Goal: Task Accomplishment & Management: Manage account settings

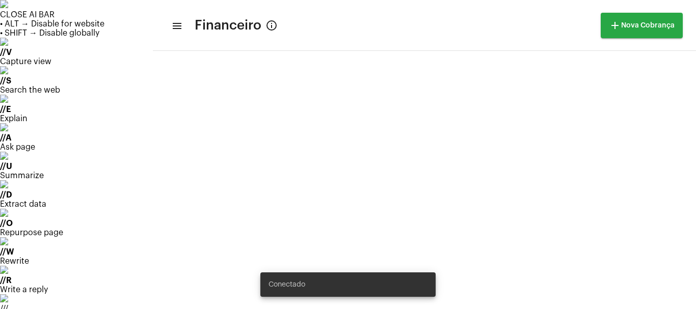
scroll to position [68, 0]
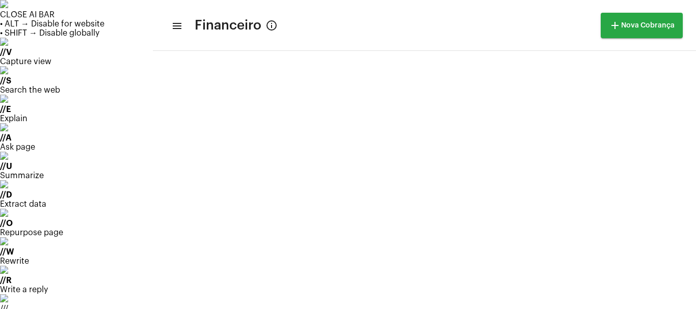
scroll to position [0, 0]
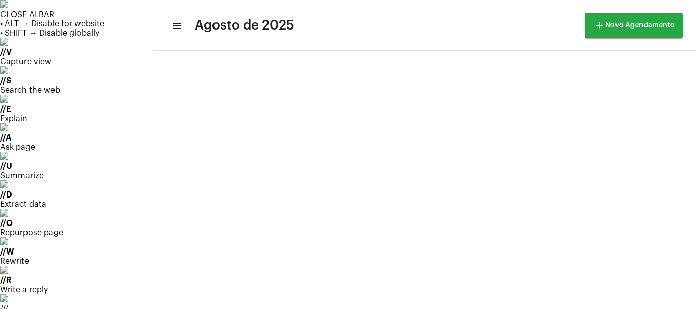
scroll to position [20, 0]
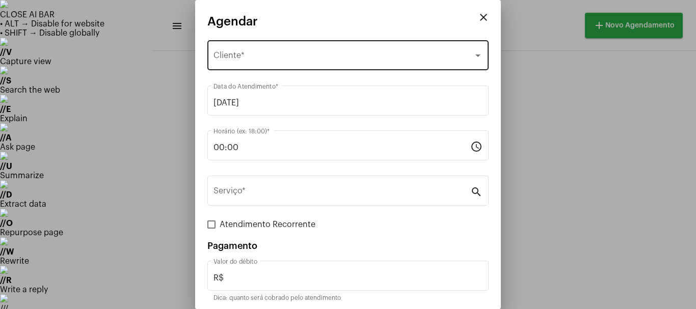
click at [229, 63] on div "Selecione o Cliente Cliente *" at bounding box center [347, 54] width 269 height 32
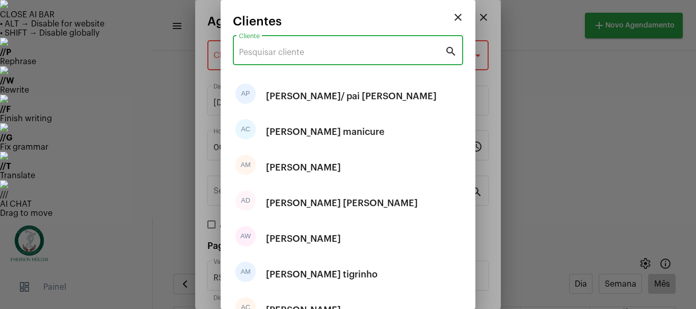
click at [282, 56] on input "Cliente" at bounding box center [342, 52] width 206 height 9
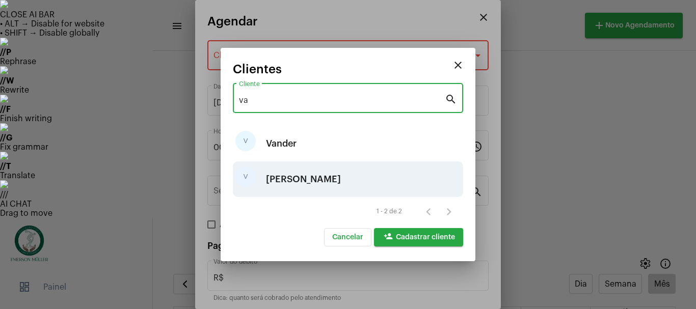
type input "va"
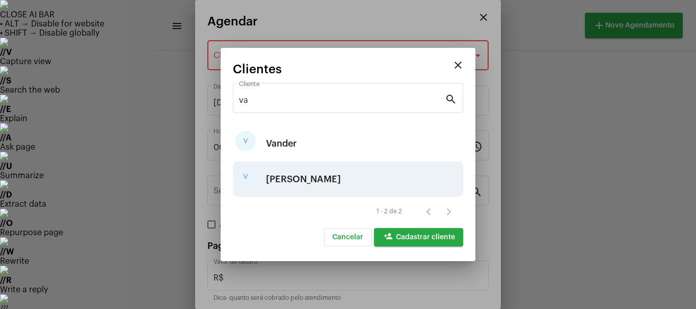
click at [288, 174] on div "[PERSON_NAME]" at bounding box center [303, 179] width 75 height 31
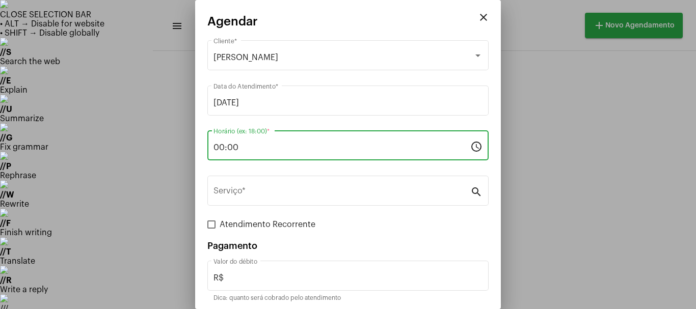
drag, startPoint x: 237, startPoint y: 145, endPoint x: 206, endPoint y: 151, distance: 31.7
click at [206, 151] on mat-dialog-container "close Agendar Vanice Cliente * 02/09/2025 Data do Atendimento * 00:00 Horário (…" at bounding box center [348, 154] width 306 height 309
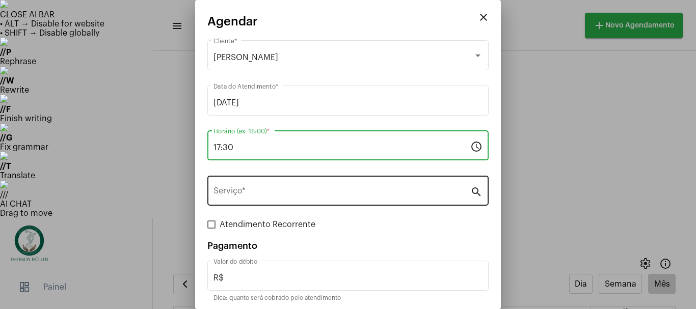
type input "17:30"
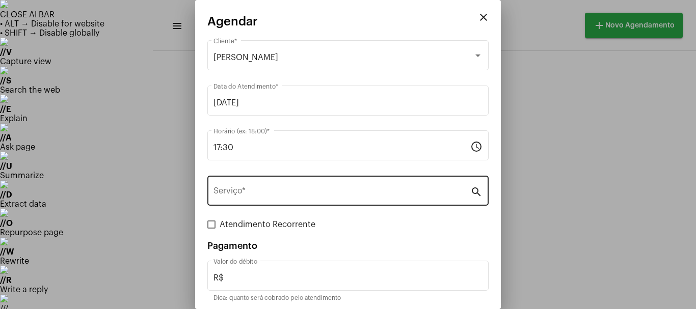
click at [226, 186] on div "Serviço *" at bounding box center [341, 190] width 257 height 32
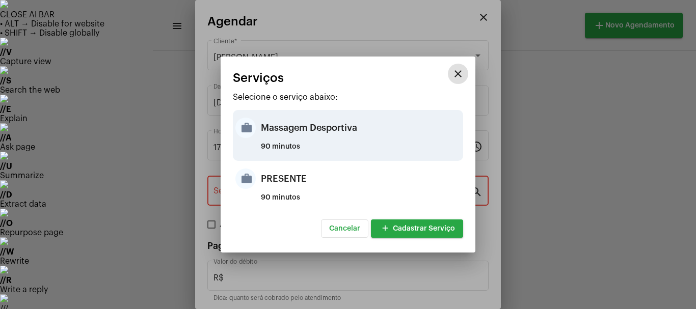
click at [290, 125] on div "Massagem Desportiva" at bounding box center [361, 128] width 200 height 31
type input "Massagem Desportiva"
type input "R$ 120"
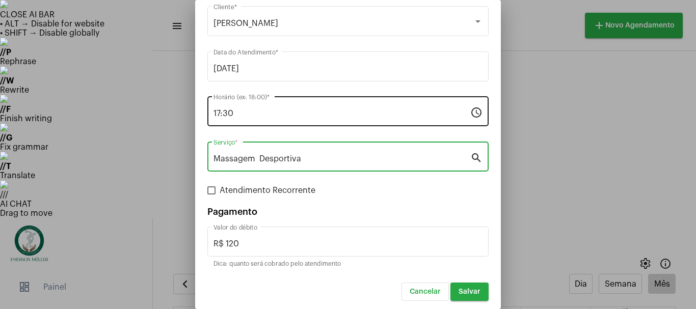
scroll to position [38, 0]
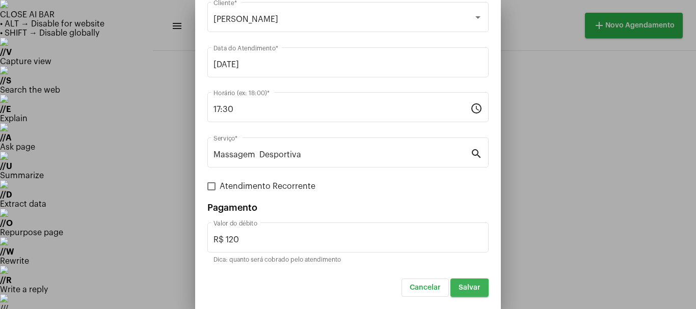
click at [460, 291] on span "Salvar" at bounding box center [469, 287] width 22 height 7
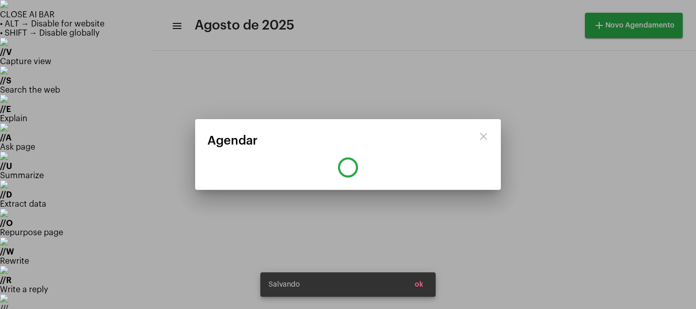
scroll to position [0, 0]
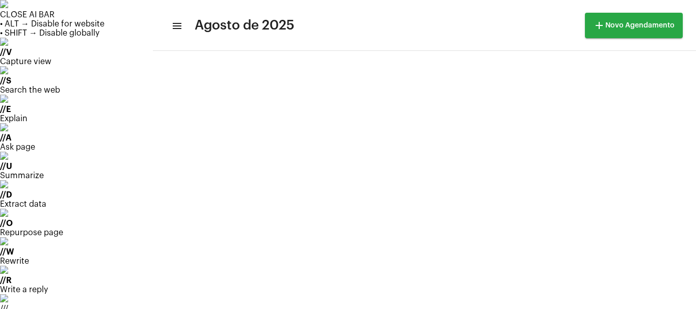
scroll to position [198, 0]
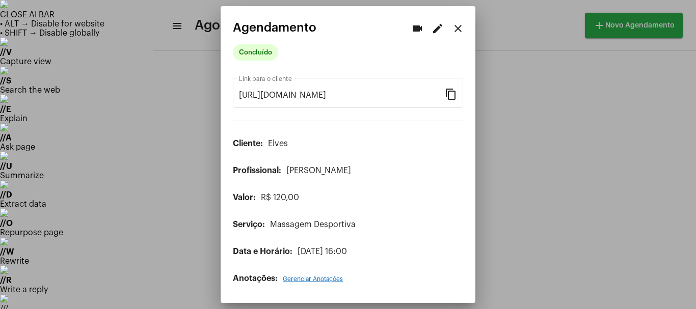
click at [497, 21] on div at bounding box center [348, 154] width 696 height 309
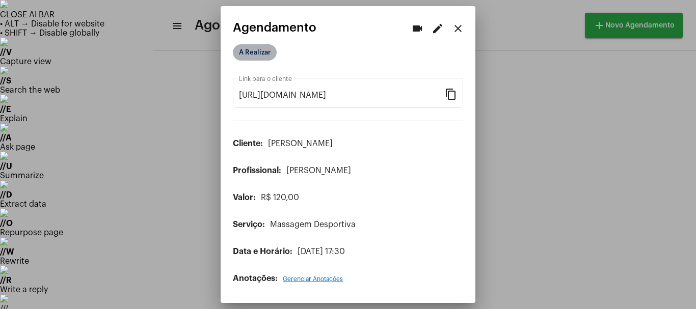
click at [265, 60] on mat-chip "A Realizar" at bounding box center [255, 52] width 44 height 16
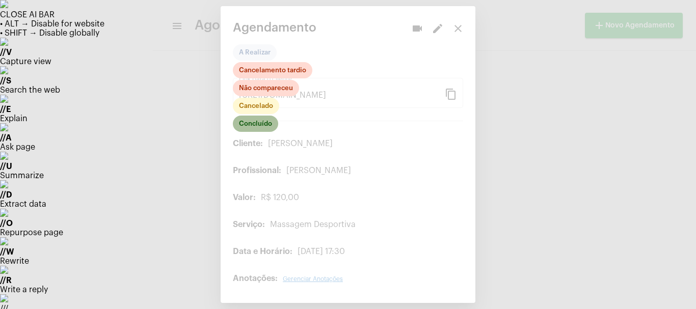
click at [262, 124] on mat-chip "Concluído" at bounding box center [255, 124] width 45 height 16
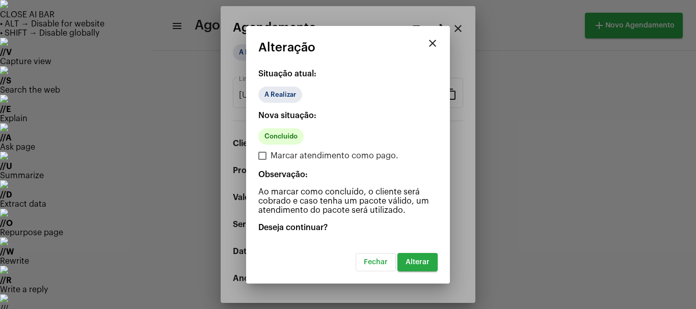
click at [432, 44] on mat-icon "close" at bounding box center [432, 43] width 12 height 12
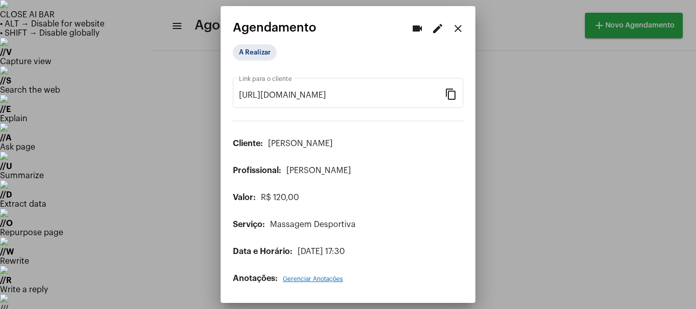
click at [439, 26] on mat-icon "edit" at bounding box center [437, 28] width 12 height 12
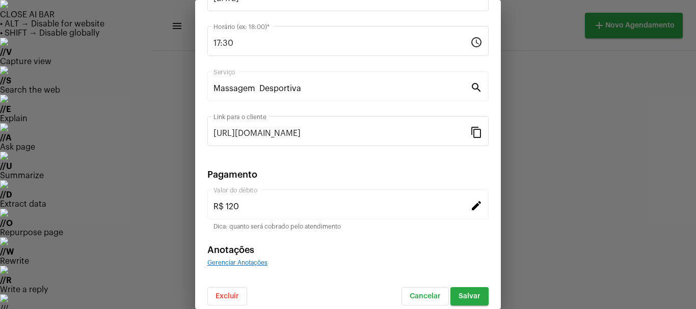
scroll to position [129, 0]
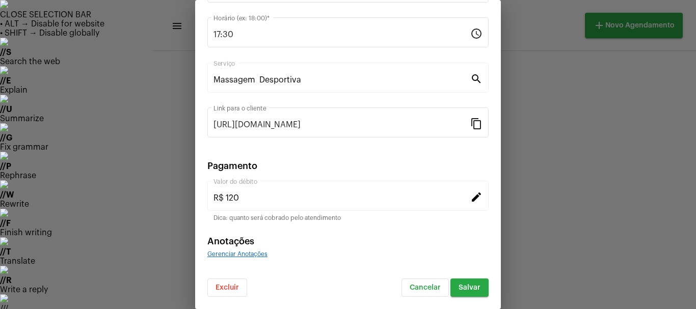
click at [209, 197] on div "R$ 120 Valor do débito edit" at bounding box center [347, 195] width 281 height 32
click at [468, 203] on div "R$ 120 Valor do débito edit" at bounding box center [347, 195] width 281 height 32
click at [466, 189] on div "R$ 120 Valor do débito edit" at bounding box center [347, 195] width 281 height 32
click at [472, 194] on mat-icon "edit" at bounding box center [476, 196] width 12 height 12
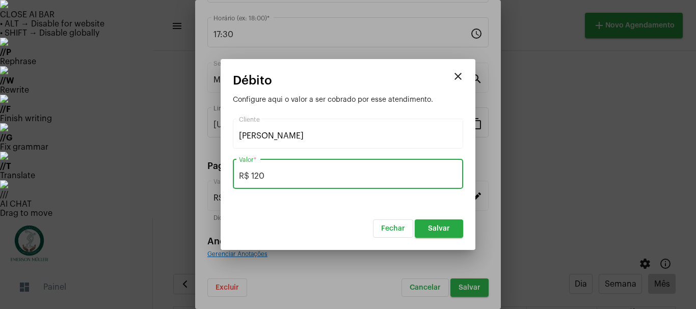
click at [264, 174] on input "R$ 120" at bounding box center [348, 176] width 218 height 9
type input "R$ 100"
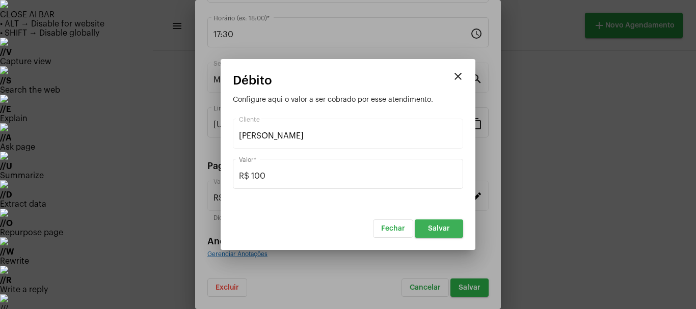
click at [444, 230] on span "Salvar" at bounding box center [439, 228] width 22 height 7
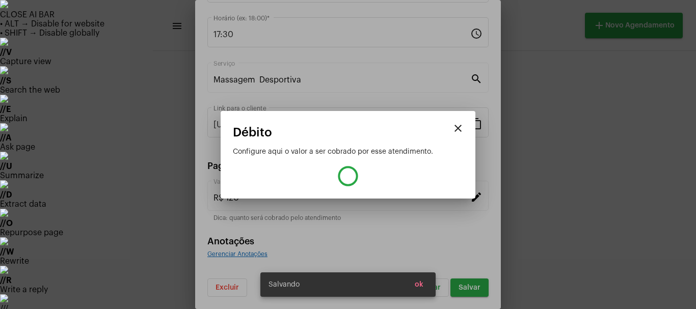
type input "R$ 100"
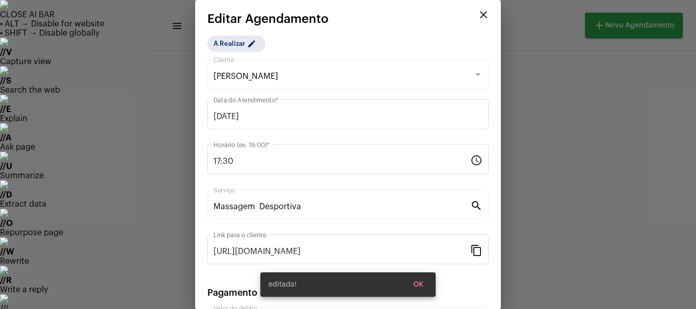
scroll to position [0, 0]
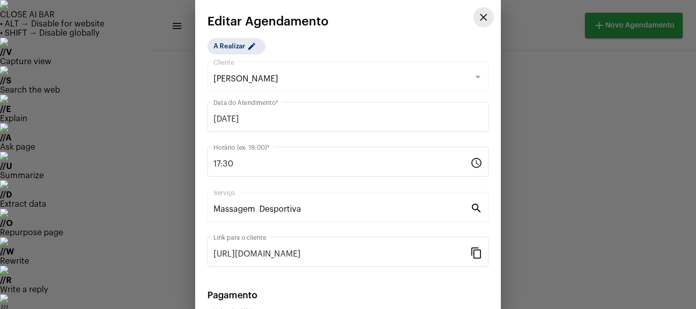
click at [477, 19] on mat-icon "close" at bounding box center [483, 17] width 12 height 12
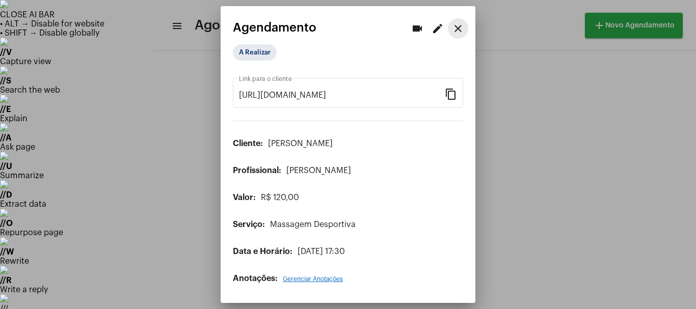
click at [458, 28] on mat-icon "close" at bounding box center [458, 28] width 12 height 12
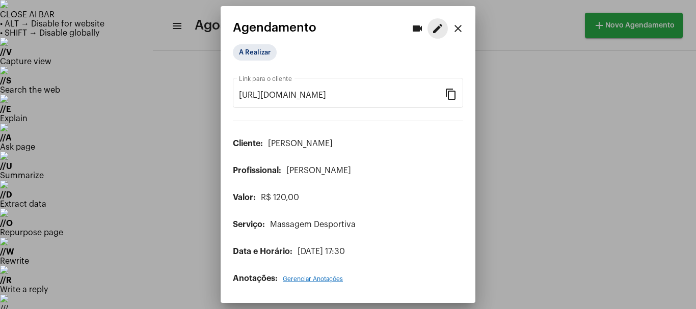
click at [431, 22] on button "edit" at bounding box center [437, 28] width 20 height 20
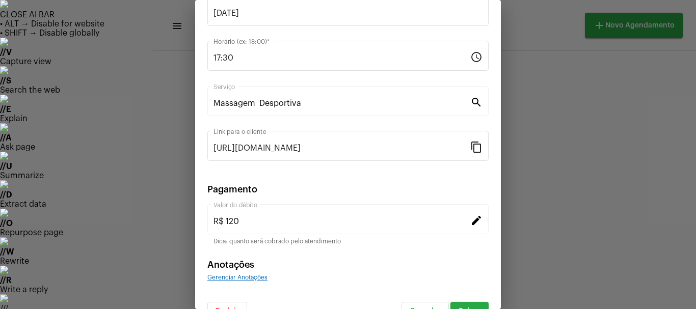
scroll to position [129, 0]
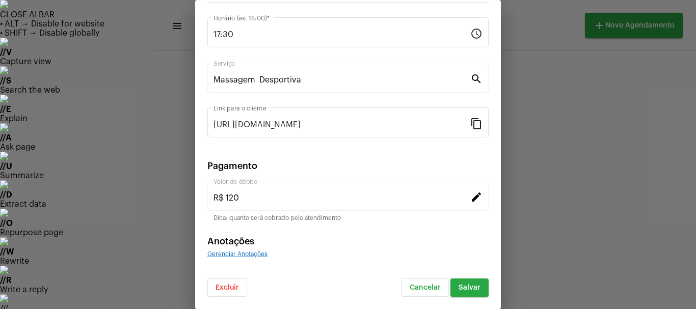
click at [470, 200] on mat-icon "edit" at bounding box center [476, 196] width 12 height 12
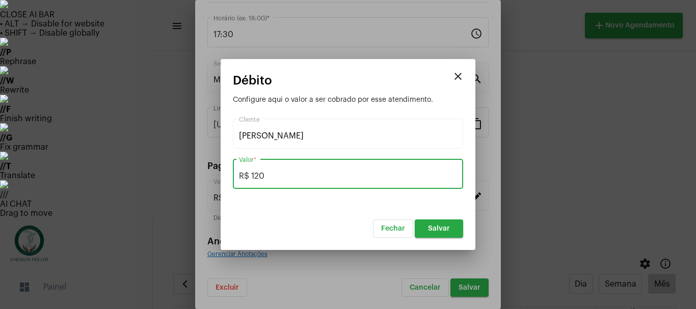
click at [288, 180] on input "R$ 120" at bounding box center [348, 176] width 218 height 9
type input "R$ 100"
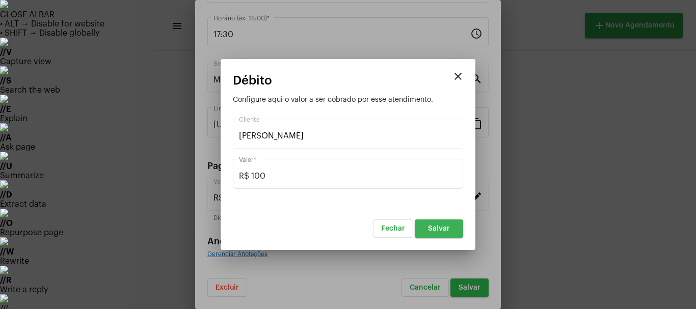
click at [435, 232] on button "Salvar" at bounding box center [439, 229] width 48 height 18
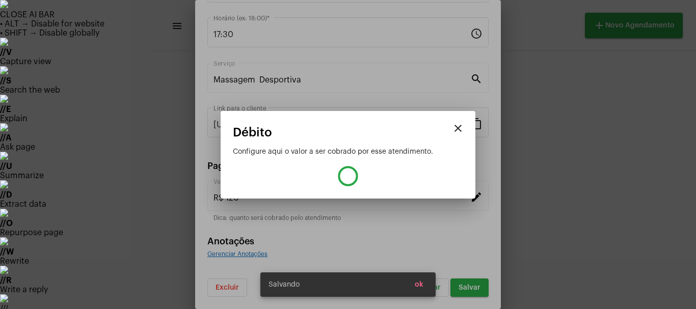
type input "R$ 100"
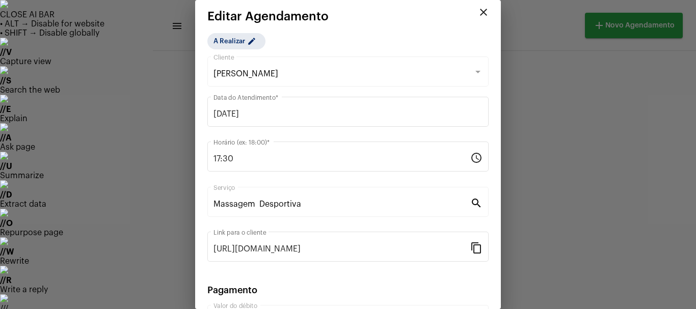
scroll to position [0, 0]
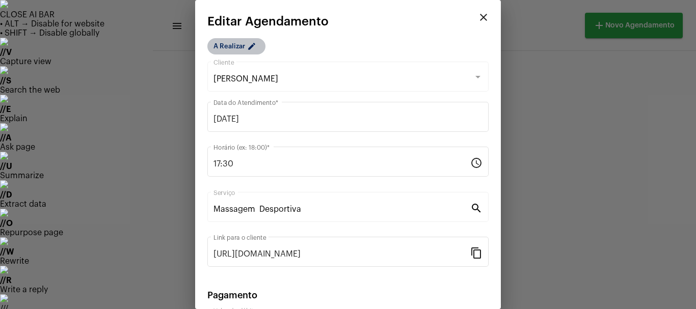
click at [250, 47] on mat-icon "edit" at bounding box center [253, 48] width 12 height 12
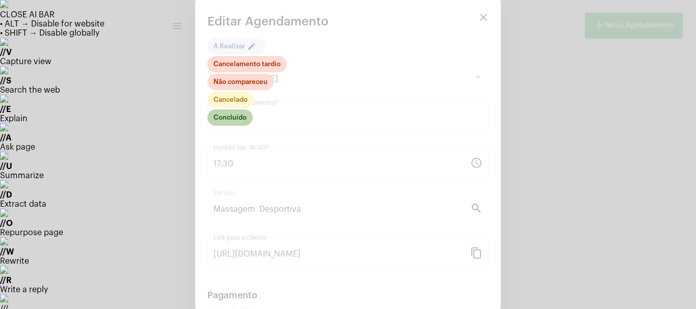
click at [240, 117] on mat-chip "Concluído" at bounding box center [229, 117] width 45 height 16
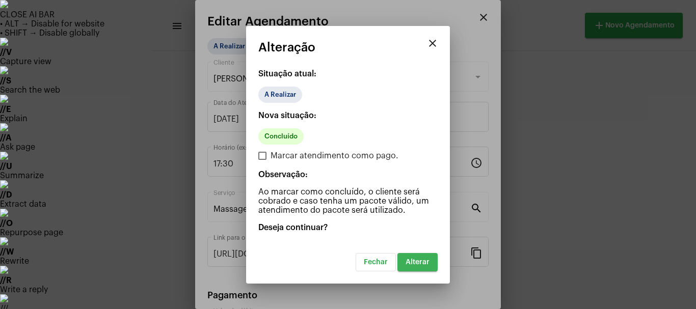
drag, startPoint x: 420, startPoint y: 266, endPoint x: 417, endPoint y: 261, distance: 5.2
click at [420, 265] on button "Alterar" at bounding box center [417, 262] width 40 height 18
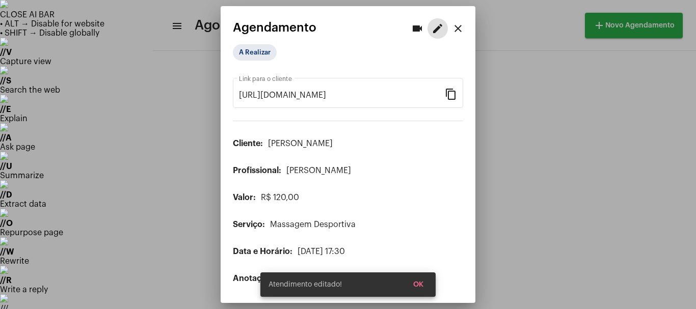
click at [421, 285] on span "OK" at bounding box center [418, 284] width 10 height 7
click at [434, 33] on mat-icon "edit" at bounding box center [437, 28] width 12 height 12
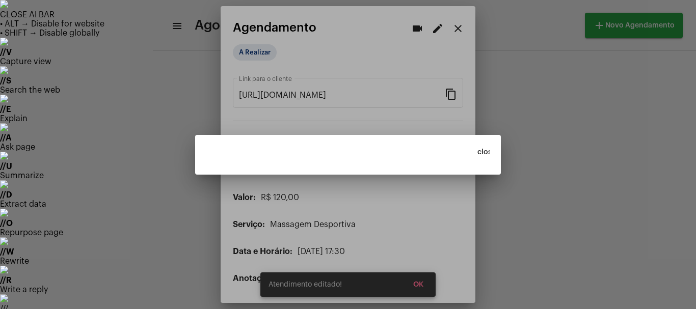
click at [419, 288] on div at bounding box center [348, 154] width 696 height 309
click at [478, 152] on mat-icon "close" at bounding box center [483, 152] width 12 height 12
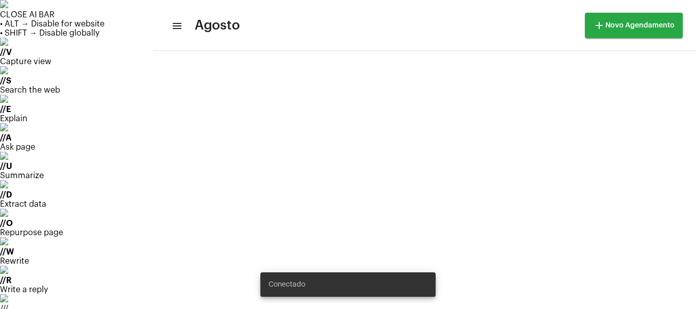
scroll to position [837, 0]
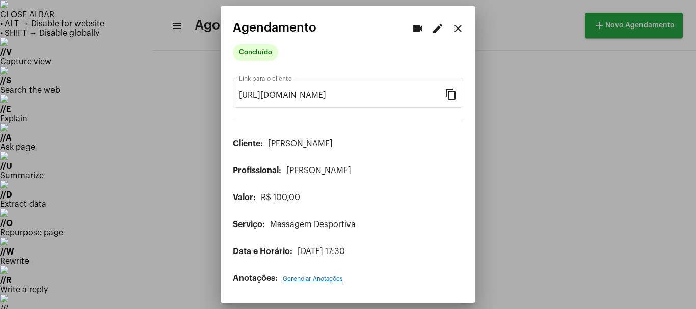
click at [459, 28] on mat-icon "close" at bounding box center [458, 28] width 12 height 12
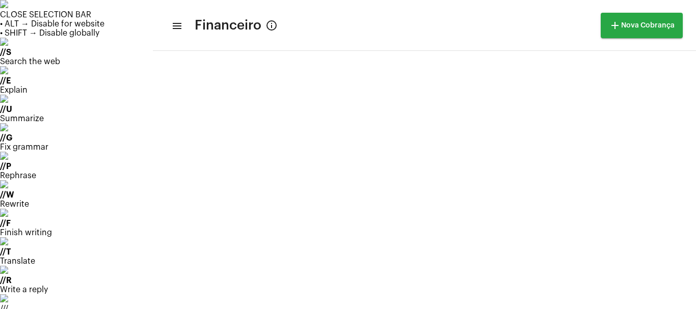
scroll to position [425, 0]
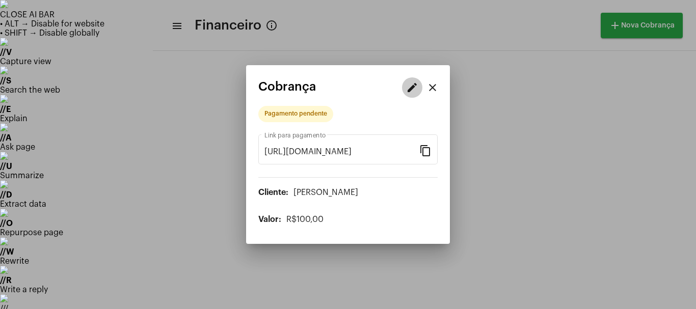
click at [408, 83] on mat-icon "edit" at bounding box center [412, 87] width 12 height 12
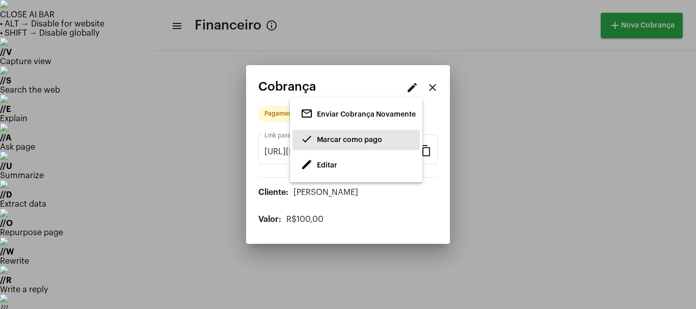
click at [354, 142] on span "Marcar como pago" at bounding box center [349, 139] width 65 height 7
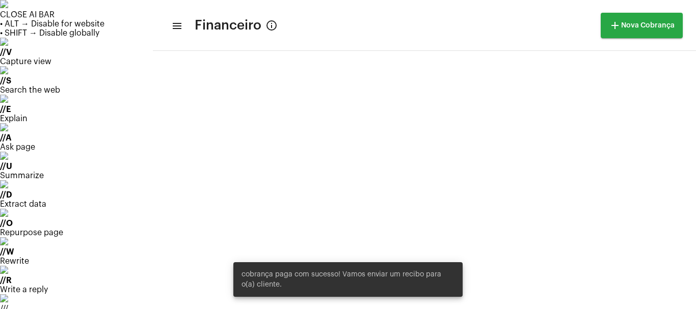
scroll to position [425, 0]
